Goal: Task Accomplishment & Management: Complete application form

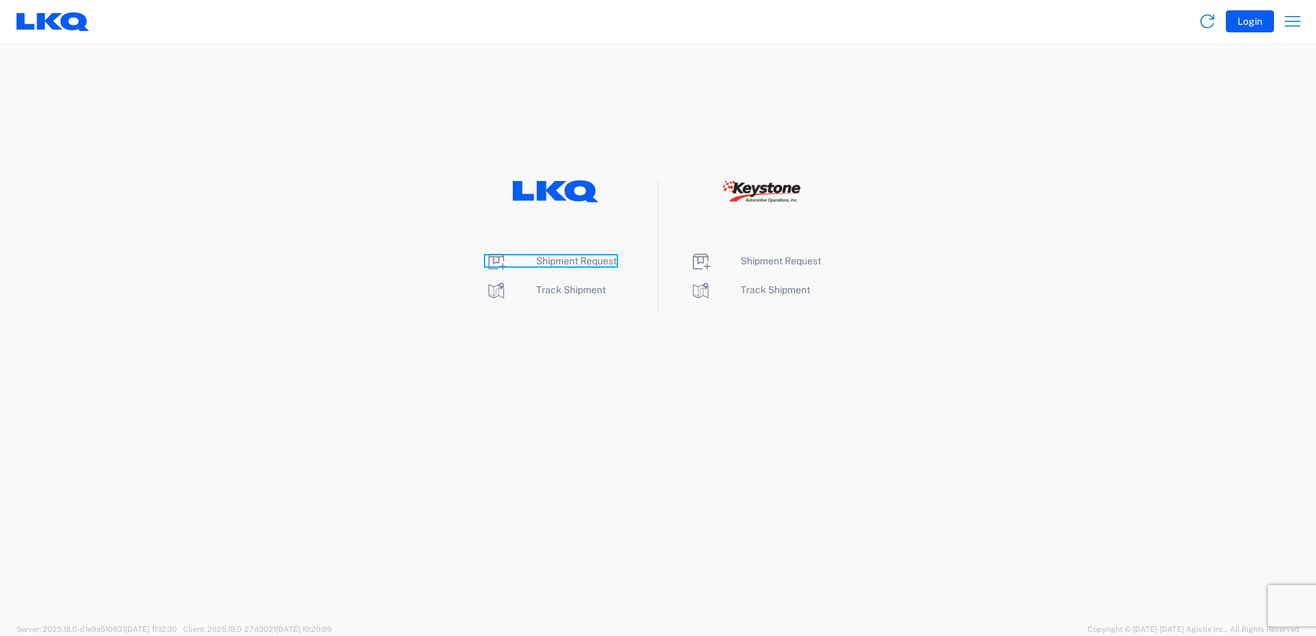
click at [548, 262] on span "Shipment Request" at bounding box center [576, 260] width 81 height 11
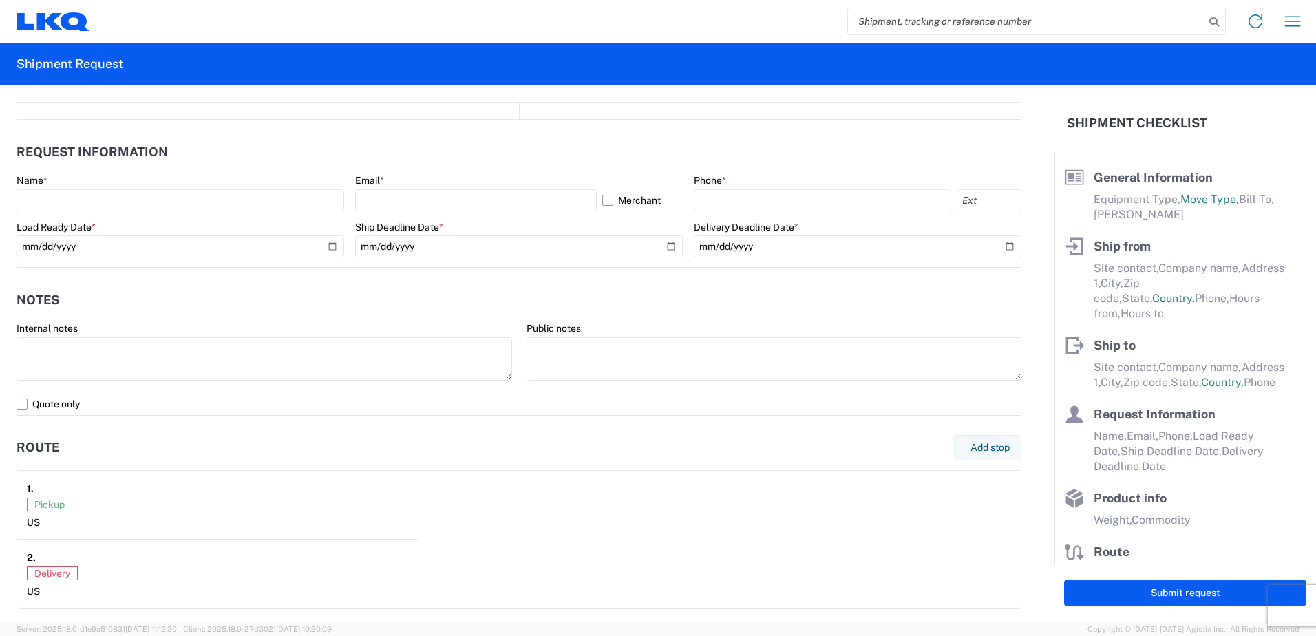
select select "FULL"
select select "LBS"
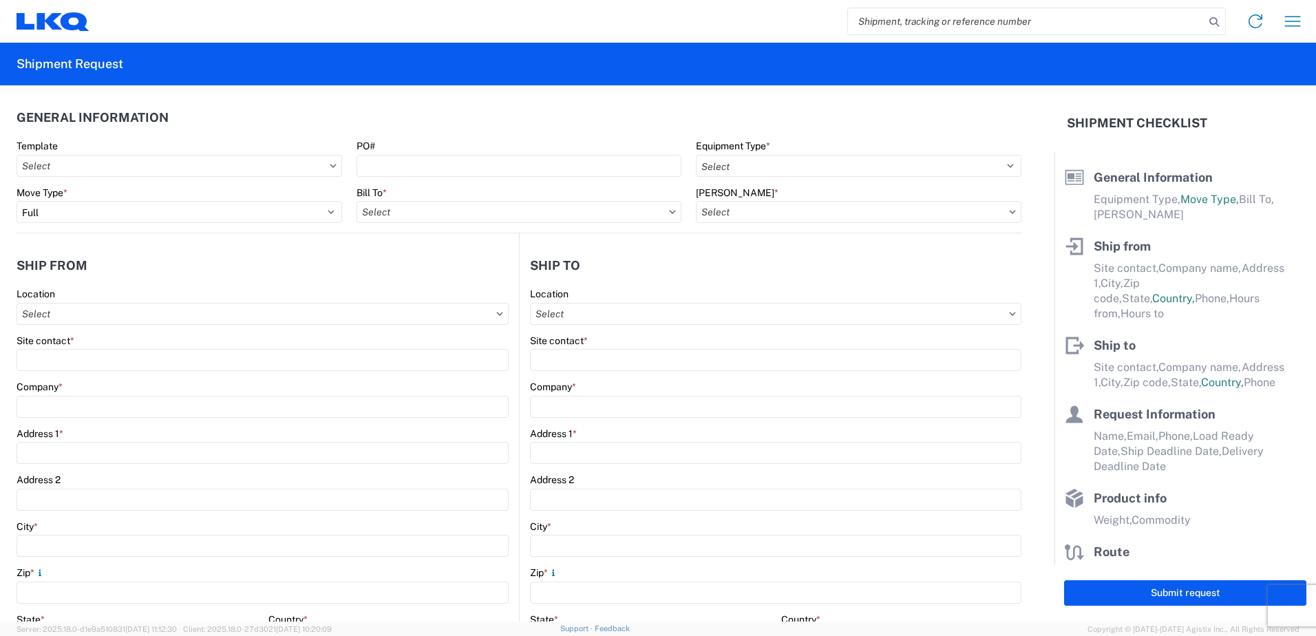
click at [912, 20] on input "search" at bounding box center [1026, 21] width 357 height 26
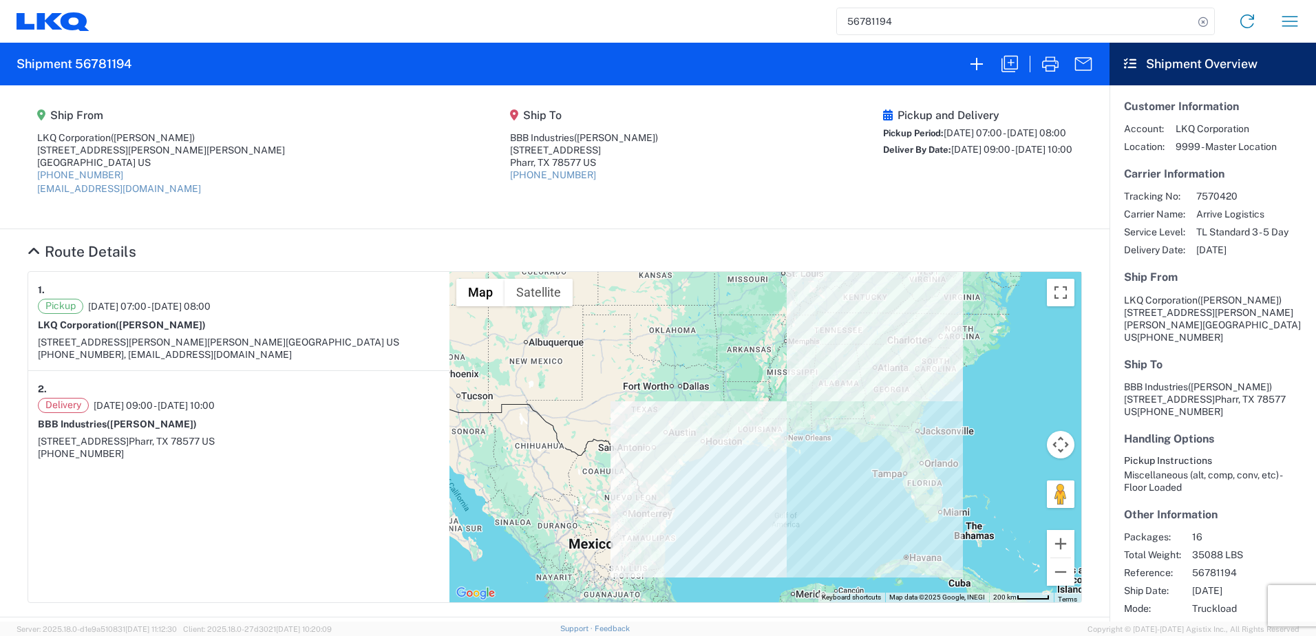
drag, startPoint x: 975, startPoint y: 25, endPoint x: 247, endPoint y: -72, distance: 734.1
click at [247, 0] on html "56781194 Home Shipment request Shipment tracking Shipment 56781194 Ship From LK…" at bounding box center [658, 318] width 1316 height 636
type input "56780867"
